Goal: Use online tool/utility: Use online tool/utility

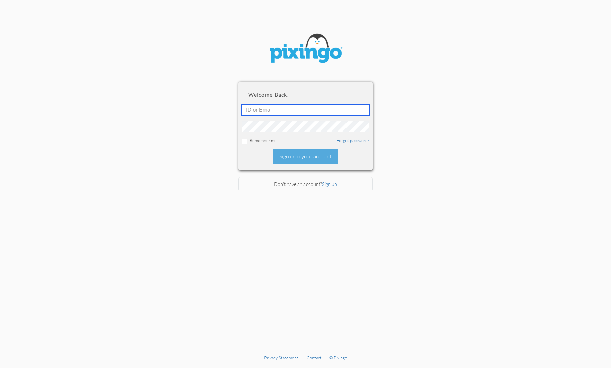
type input "1521"
click at [296, 153] on div "Sign in to your account" at bounding box center [305, 156] width 66 height 14
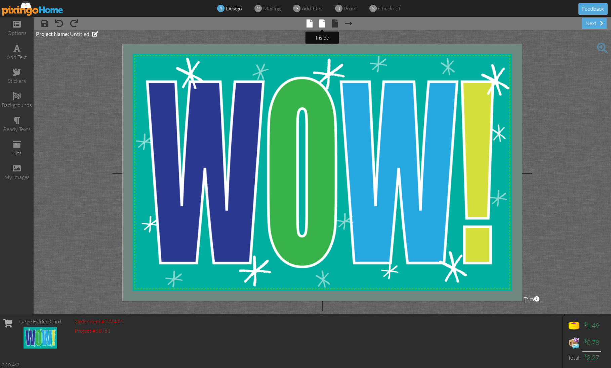
click at [322, 24] on span at bounding box center [322, 23] width 6 height 8
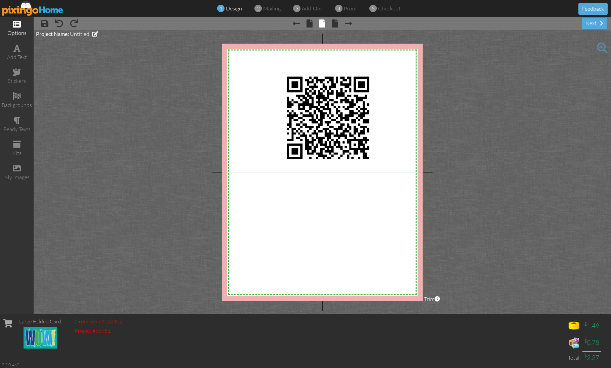
click at [17, 26] on span at bounding box center [17, 24] width 8 height 8
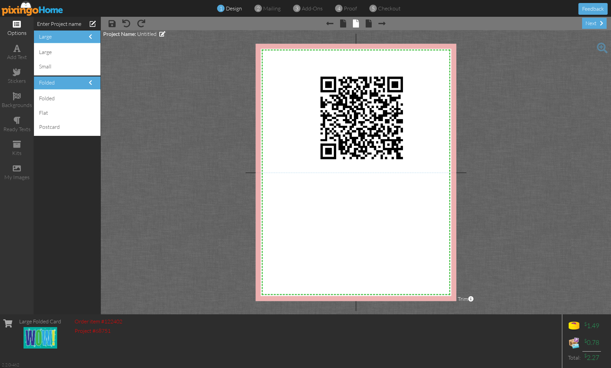
click at [17, 26] on span at bounding box center [17, 24] width 8 height 8
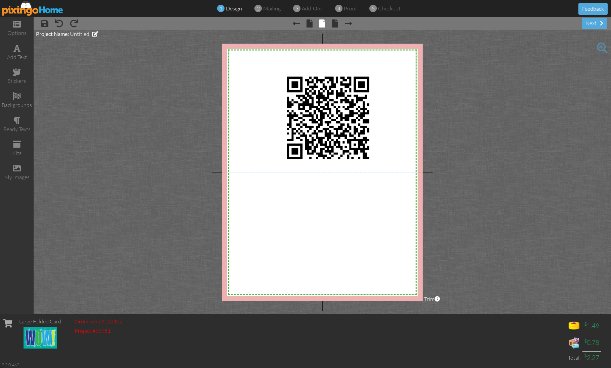
click at [93, 101] on project-studio-wrapper "X X X X X X X X X X X X X X X X X X X X X X X X X X X X X X X X X X X X X X X X…" at bounding box center [322, 172] width 577 height 285
click at [17, 165] on span at bounding box center [17, 169] width 8 height 8
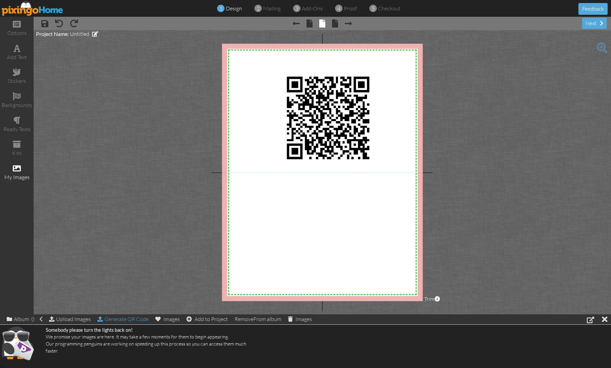
click at [131, 319] on div "Generate QR Code" at bounding box center [122, 319] width 51 height 9
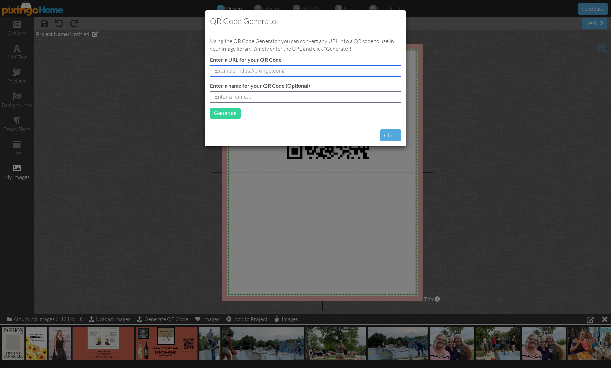
paste input "[URL][DOMAIN_NAME]"
type input "[URL][DOMAIN_NAME]"
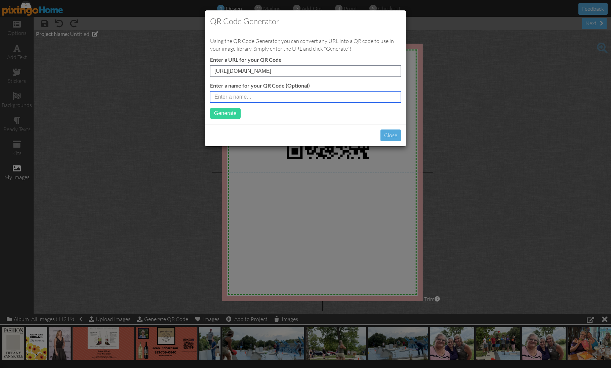
click at [233, 96] on input "text" at bounding box center [305, 96] width 191 height 11
type input "nominations"
click at [222, 113] on button "Generate" at bounding box center [225, 113] width 31 height 11
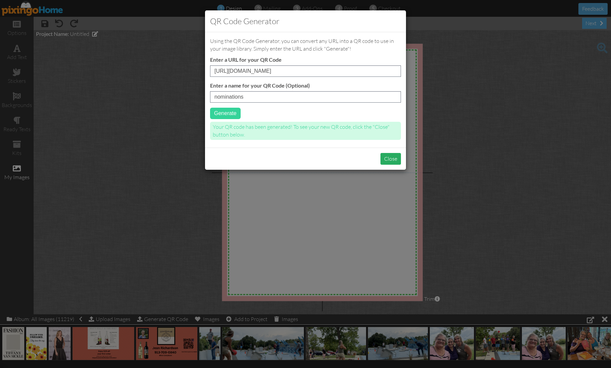
click at [390, 157] on button "Close" at bounding box center [390, 159] width 20 height 12
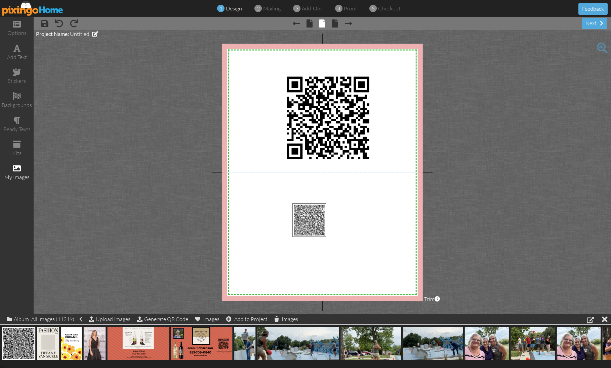
drag, startPoint x: 8, startPoint y: 343, endPoint x: 296, endPoint y: 231, distance: 309.0
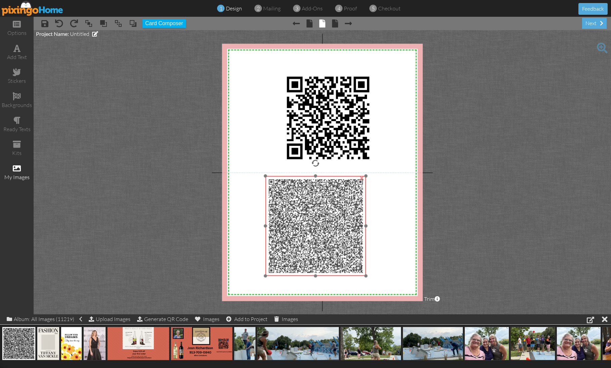
drag, startPoint x: 333, startPoint y: 237, endPoint x: 309, endPoint y: 199, distance: 45.3
click at [308, 199] on img at bounding box center [315, 226] width 100 height 100
